Goal: Check status: Check status

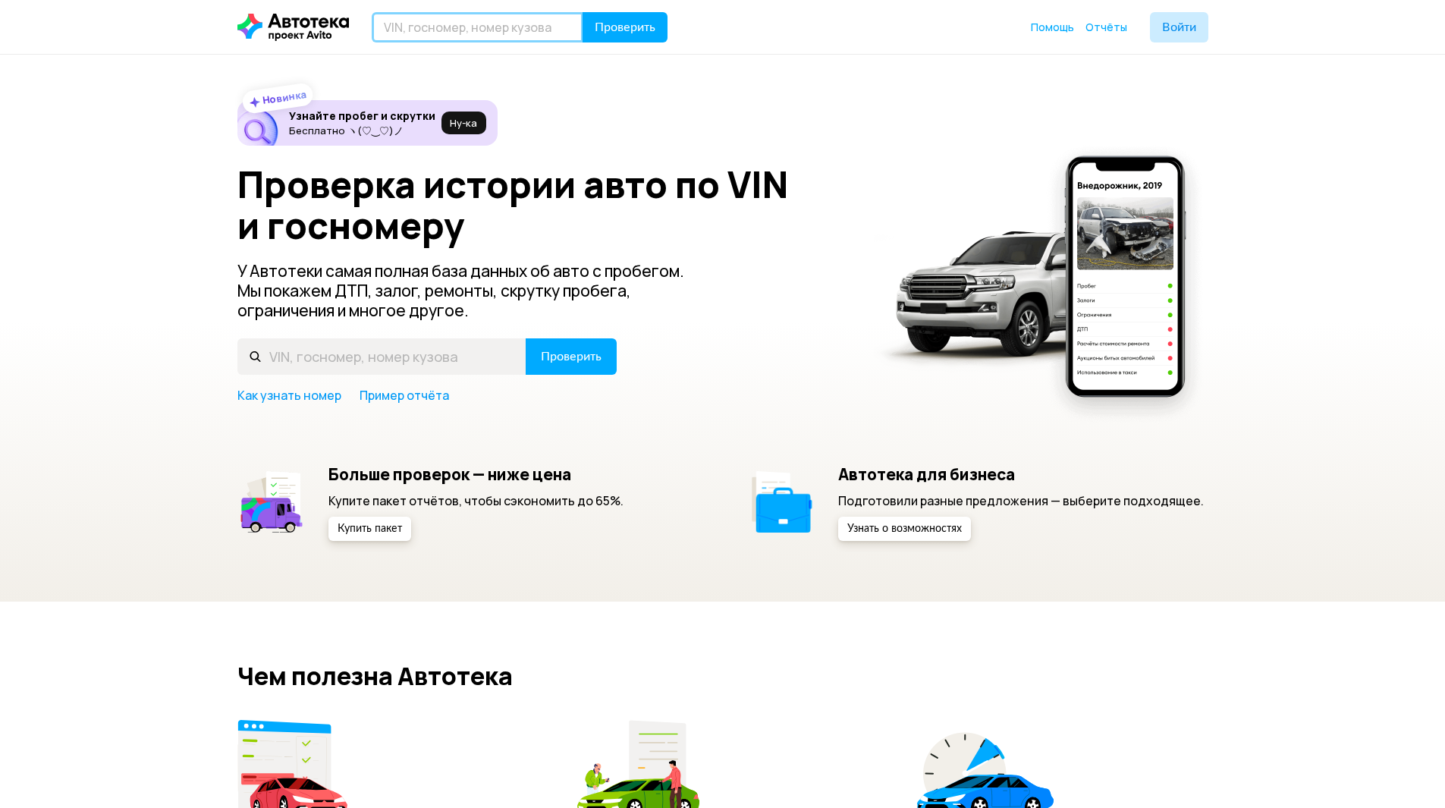
drag, startPoint x: 432, startPoint y: 34, endPoint x: 476, endPoint y: 36, distance: 44.8
click at [432, 34] on input "text" at bounding box center [478, 27] width 212 height 30
paste input "[US_VEHICLE_IDENTIFICATION_NUMBER]"
type input "[US_VEHICLE_IDENTIFICATION_NUMBER]"
click at [630, 22] on span "Проверить" at bounding box center [625, 27] width 61 height 12
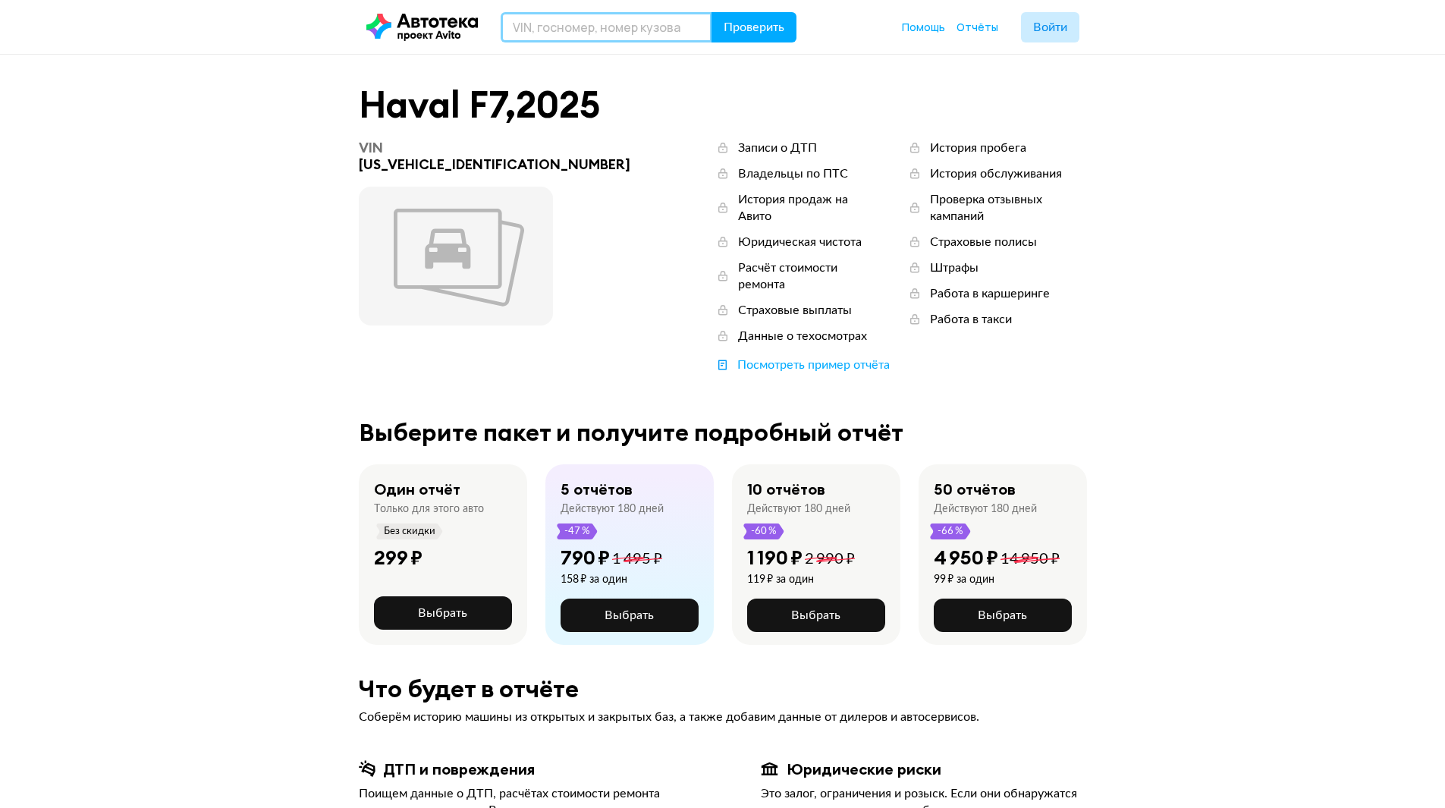
click at [589, 39] on input "text" at bounding box center [607, 27] width 212 height 30
paste input "[US_VEHICLE_IDENTIFICATION_NUMBER]"
type input "[US_VEHICLE_IDENTIFICATION_NUMBER]"
click at [761, 21] on span "Проверить" at bounding box center [754, 27] width 61 height 12
